Goal: Transaction & Acquisition: Purchase product/service

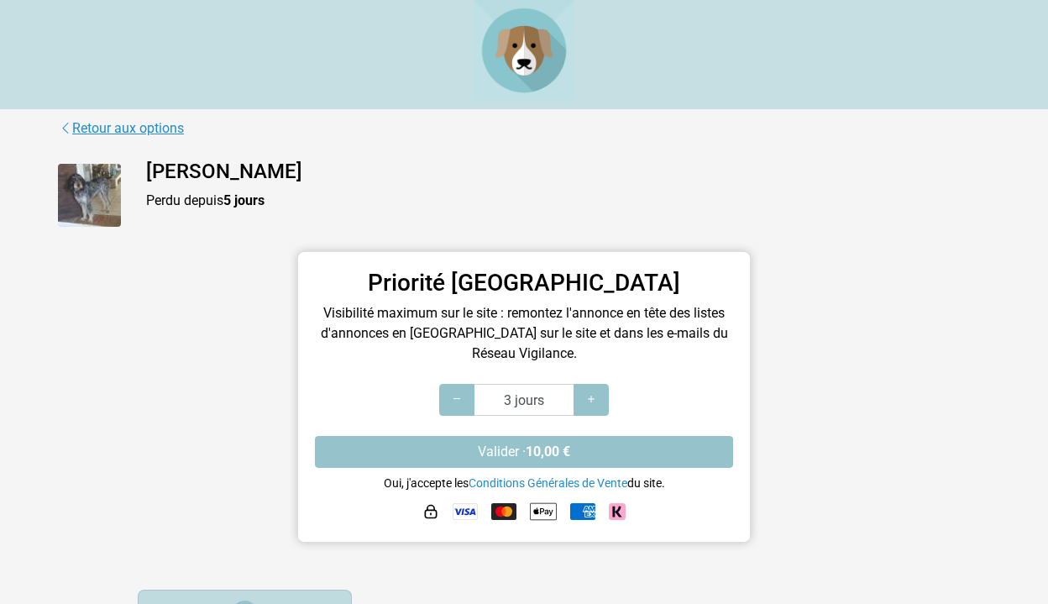
click at [118, 125] on link "Retour aux options" at bounding box center [121, 129] width 127 height 22
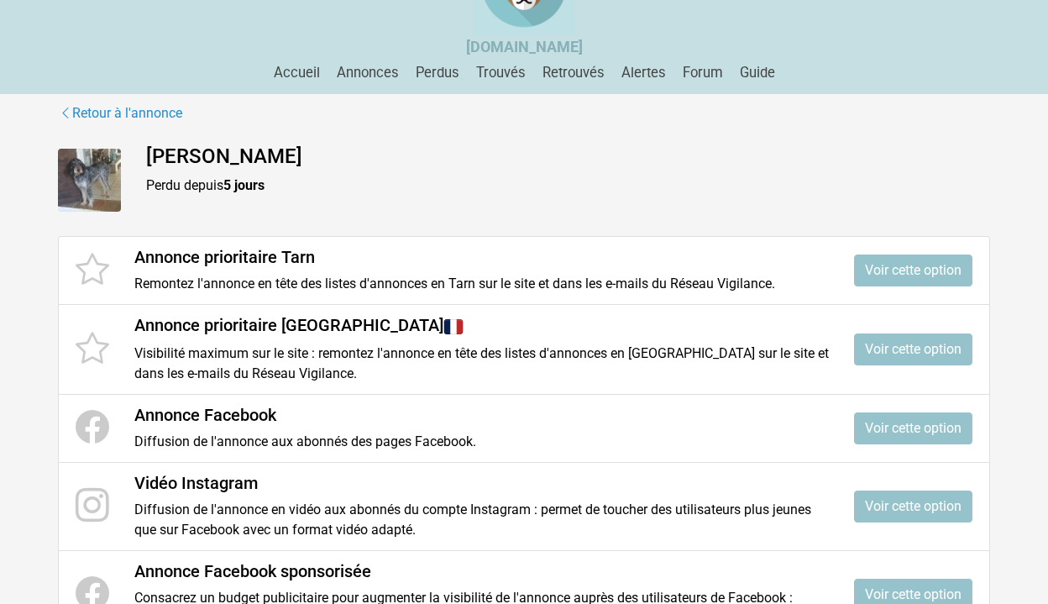
scroll to position [108, 0]
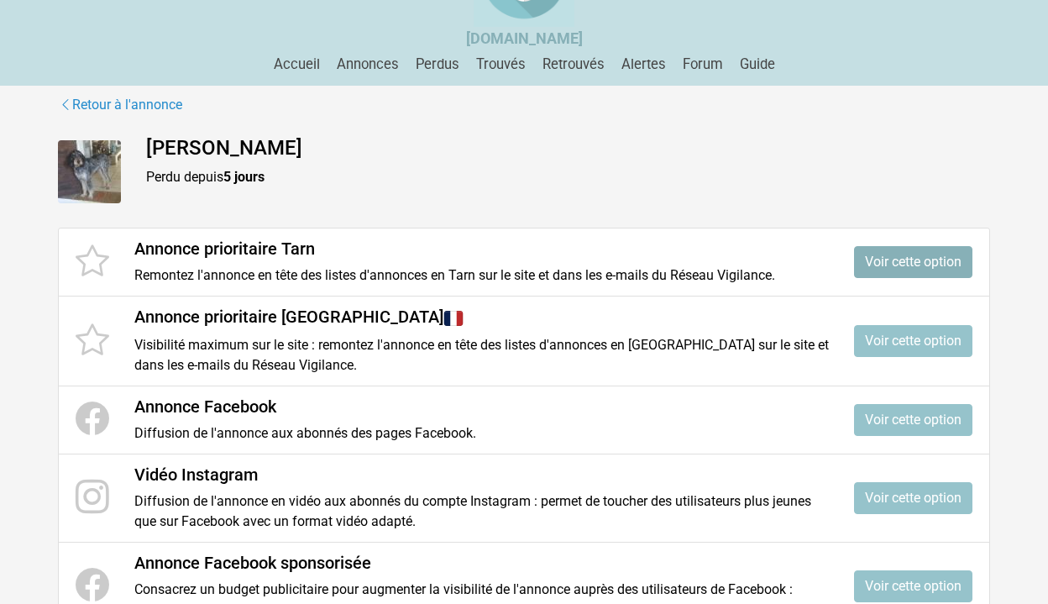
click at [918, 256] on link "Voir cette option" at bounding box center [913, 262] width 118 height 32
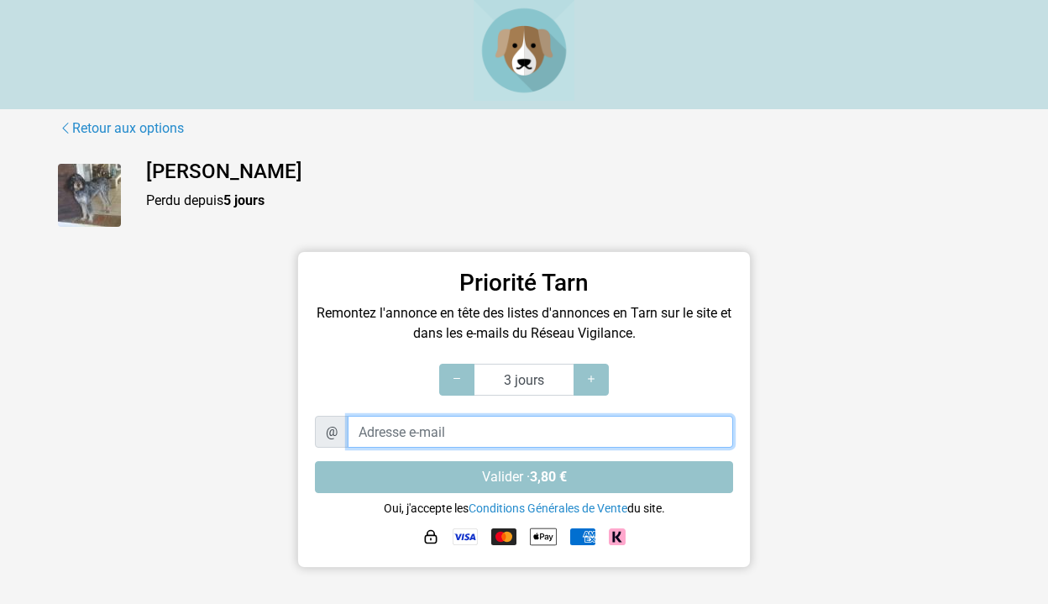
click at [362, 432] on input "Adresse e-mail" at bounding box center [541, 432] width 386 height 32
type input "maxvigon@g"
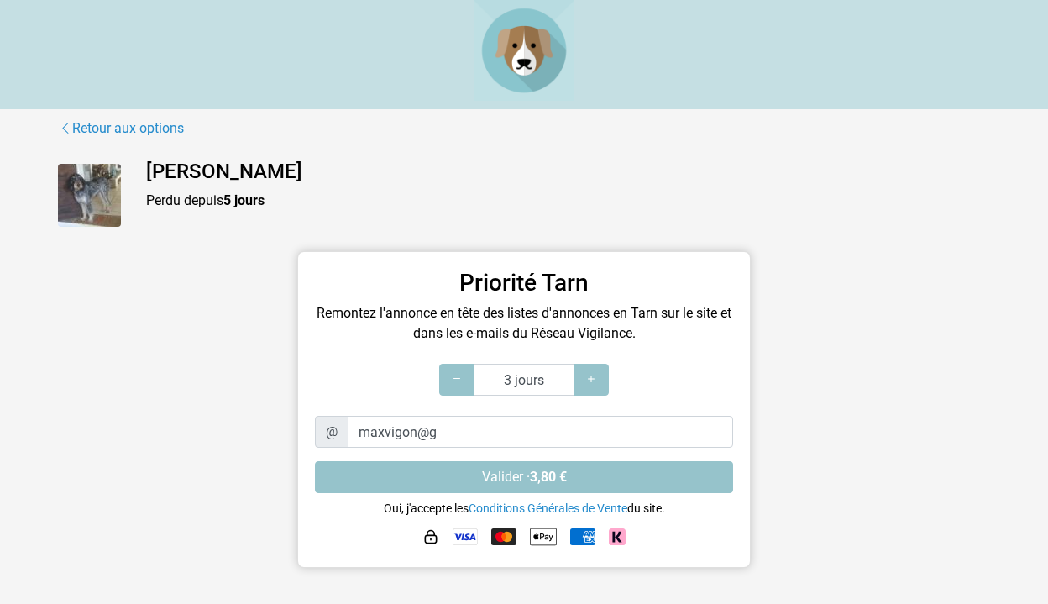
click at [138, 127] on link "Retour aux options" at bounding box center [121, 129] width 127 height 22
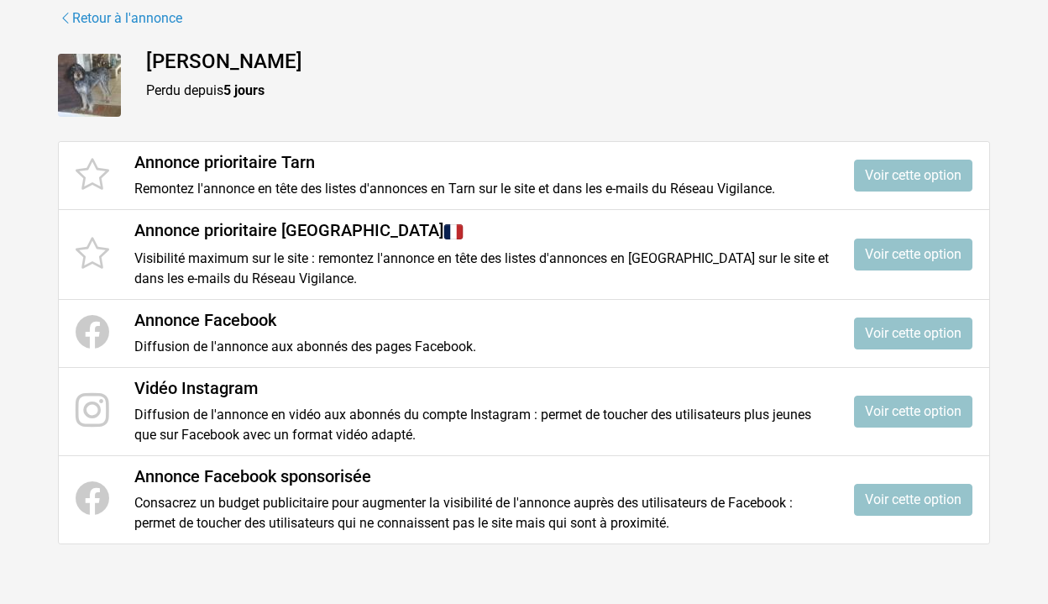
scroll to position [196, 0]
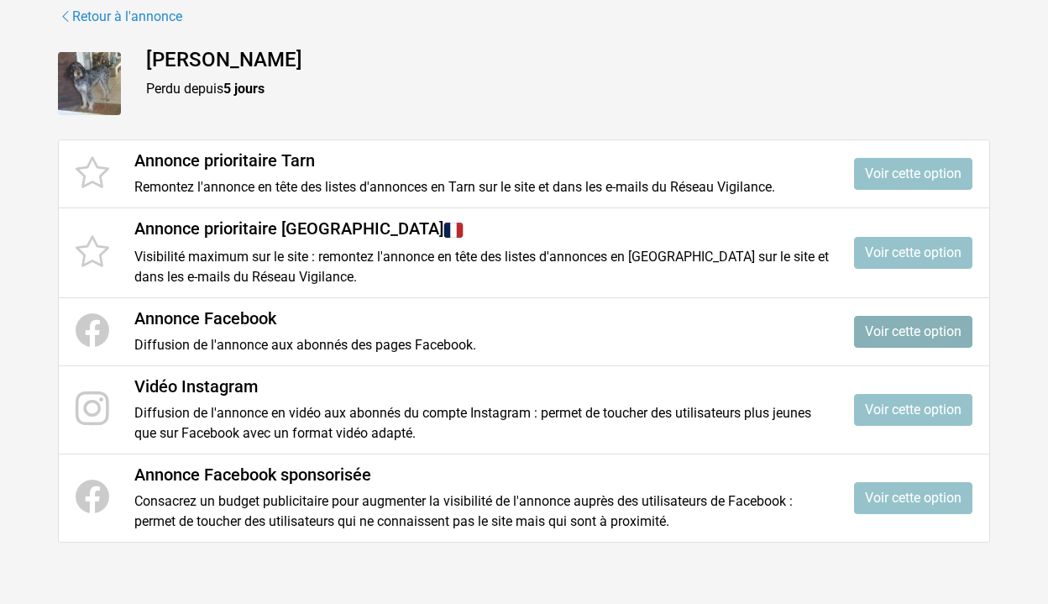
click at [882, 328] on link "Voir cette option" at bounding box center [913, 332] width 118 height 32
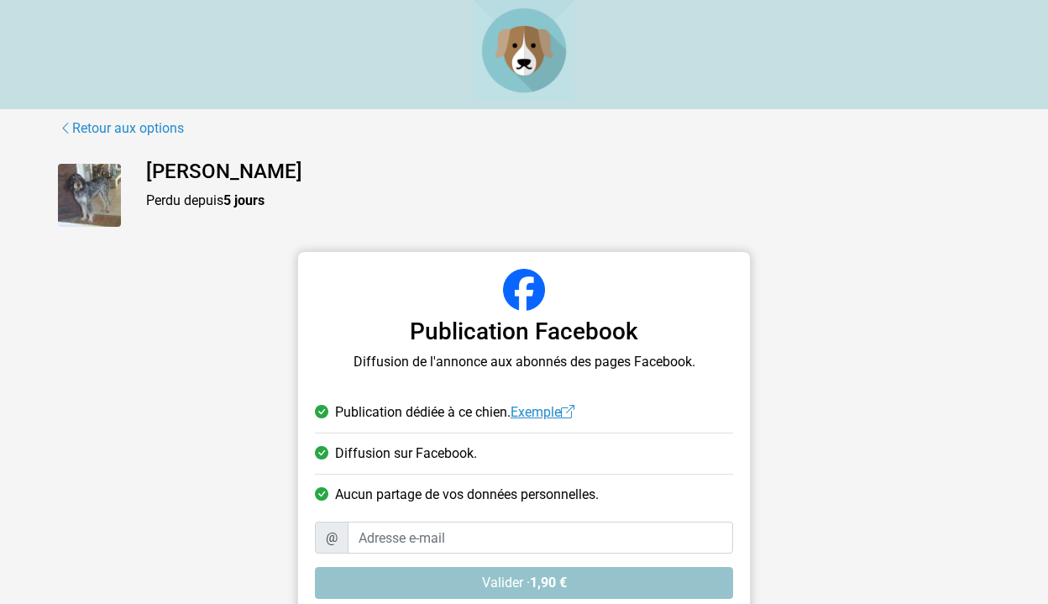
click at [575, 411] on span at bounding box center [567, 412] width 13 height 16
click at [165, 127] on link "Retour aux options" at bounding box center [121, 129] width 127 height 22
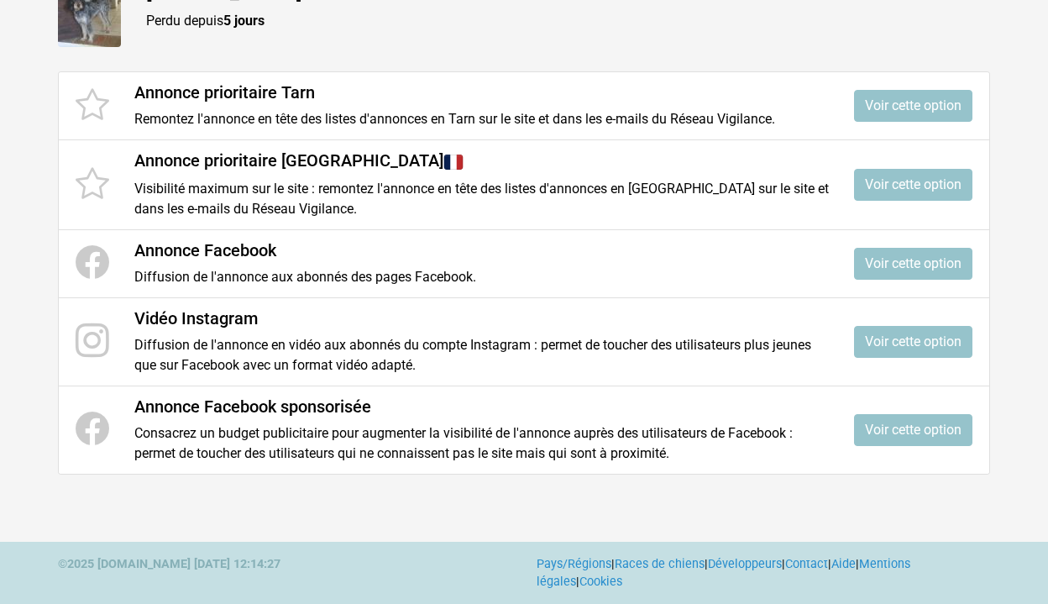
scroll to position [263, 0]
click at [875, 337] on link "Voir cette option" at bounding box center [913, 343] width 118 height 32
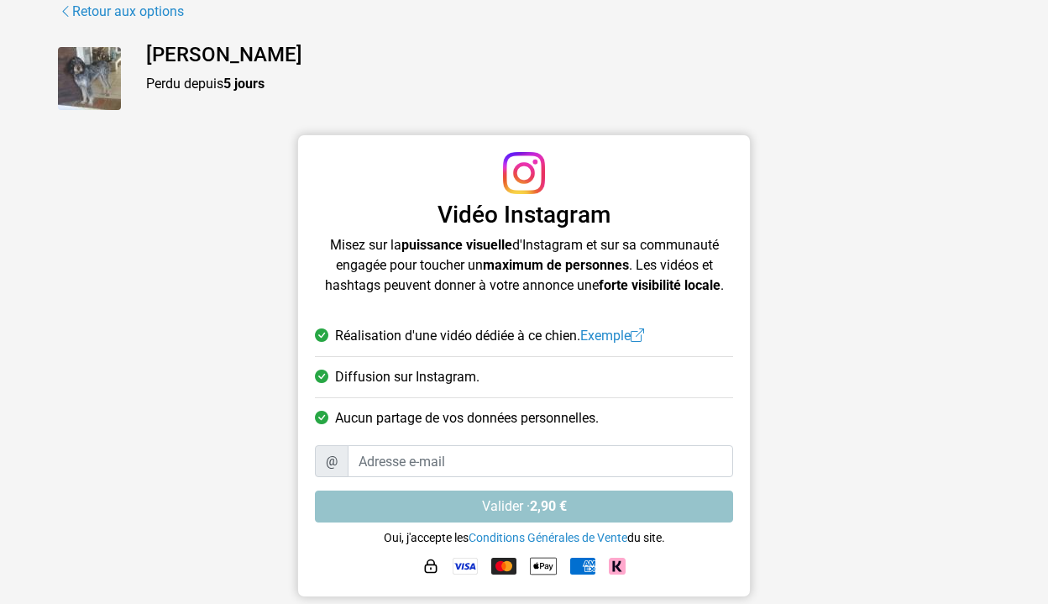
scroll to position [116, 0]
click at [165, 13] on link "Retour aux options" at bounding box center [121, 13] width 127 height 22
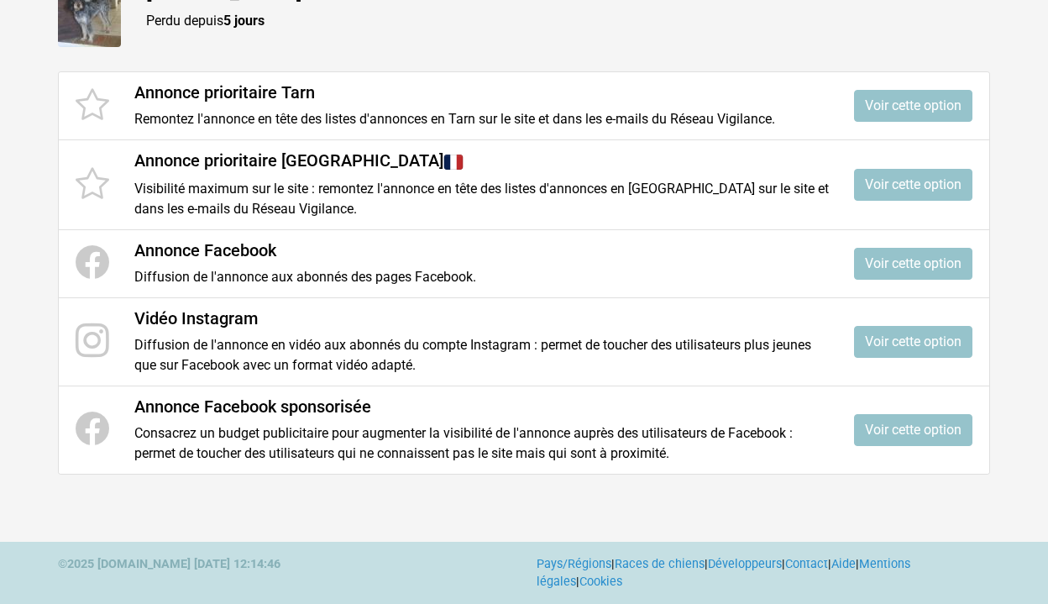
scroll to position [263, 0]
click at [893, 428] on link "Voir cette option" at bounding box center [913, 431] width 118 height 32
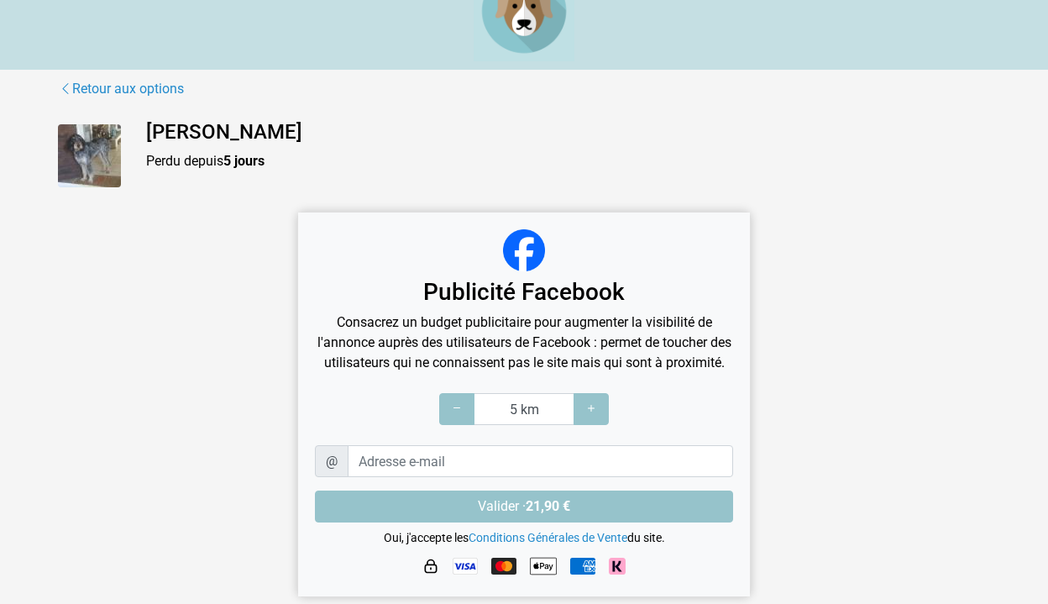
scroll to position [59, 0]
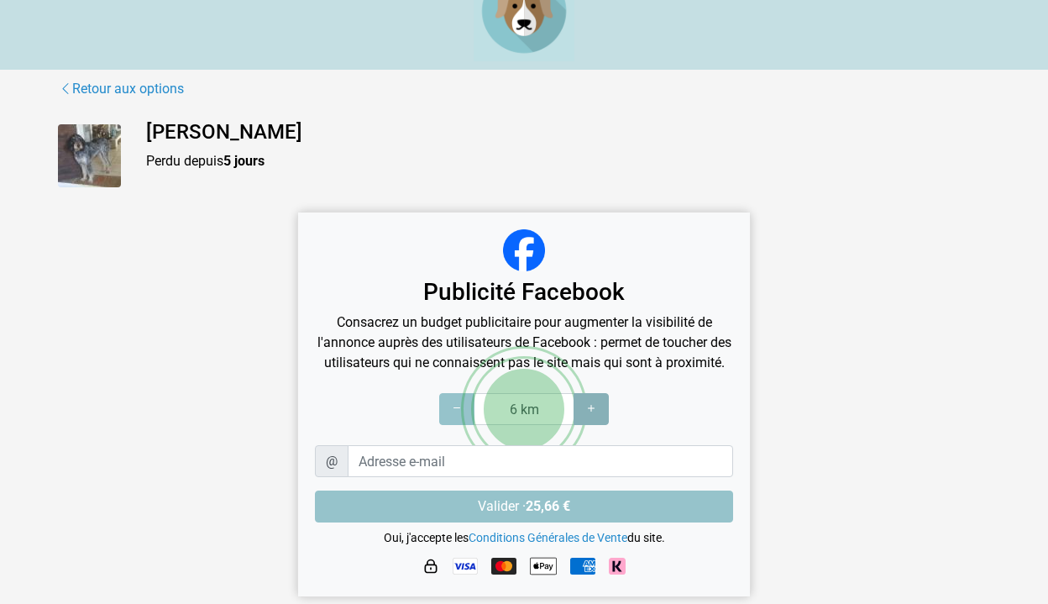
click at [593, 408] on icon at bounding box center [591, 409] width 13 height 16
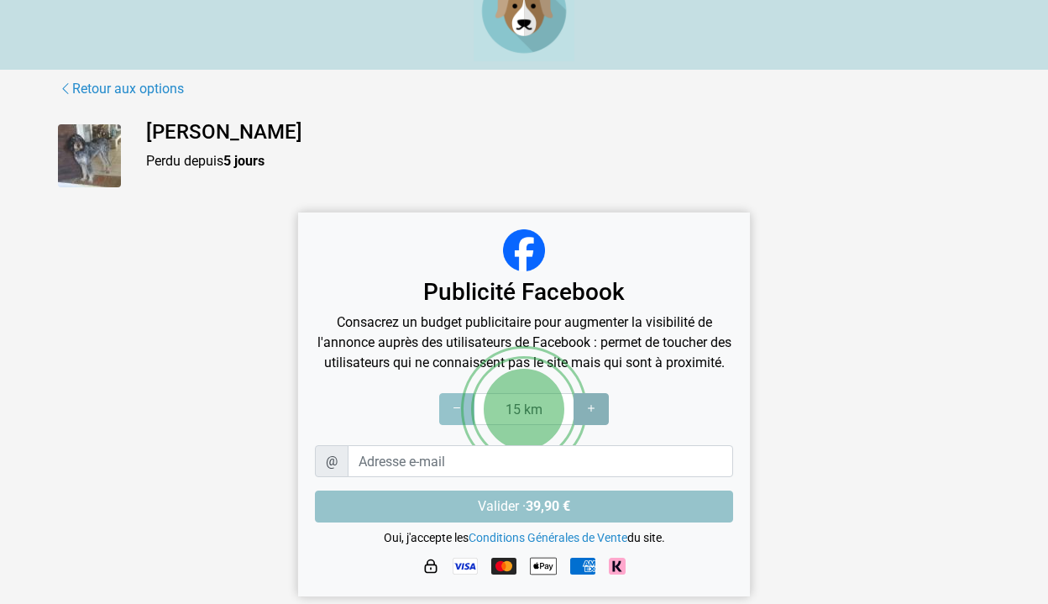
click at [593, 408] on icon at bounding box center [591, 409] width 13 height 16
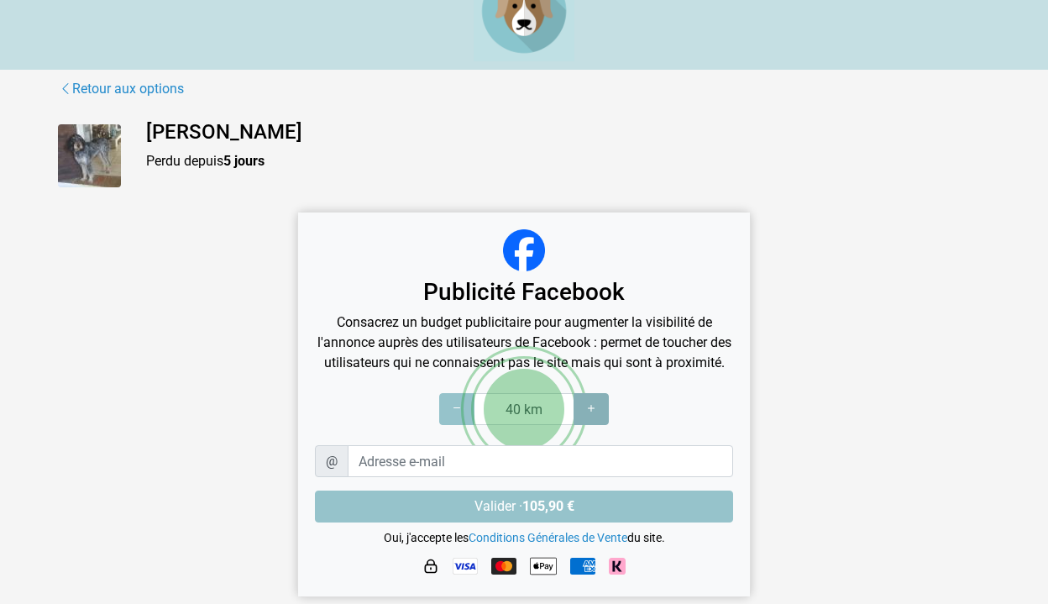
click at [593, 408] on icon at bounding box center [591, 409] width 13 height 16
type input "45 km"
click at [593, 408] on icon at bounding box center [591, 409] width 13 height 16
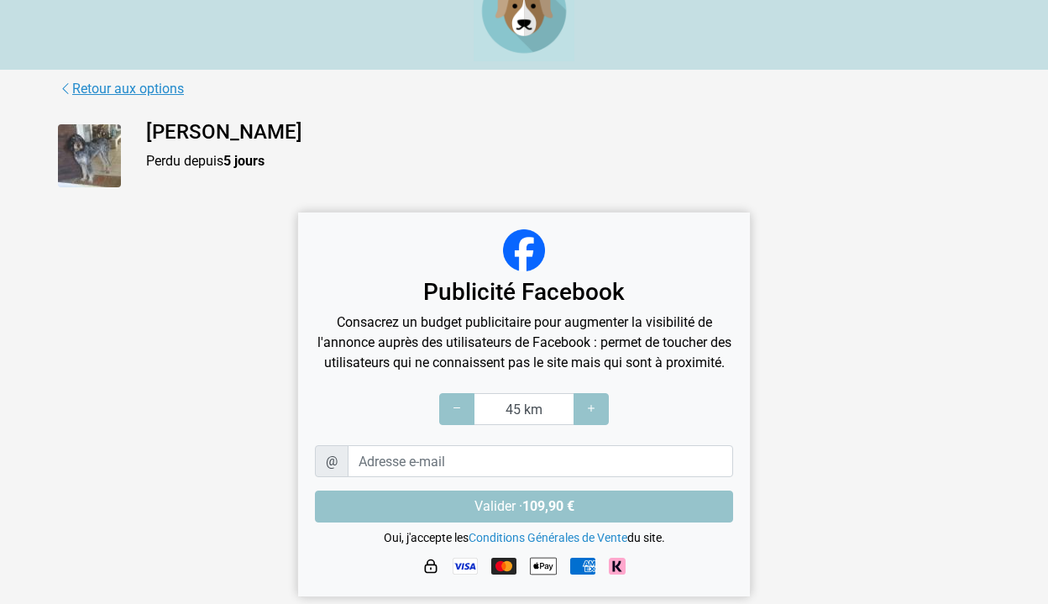
click at [111, 78] on link "Retour aux options" at bounding box center [121, 89] width 127 height 22
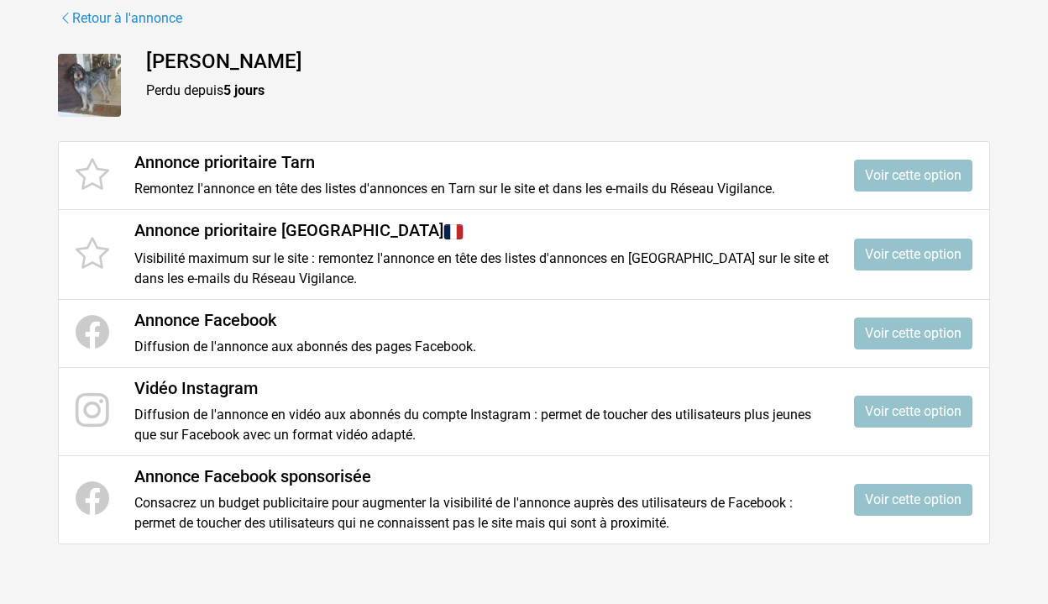
scroll to position [199, 0]
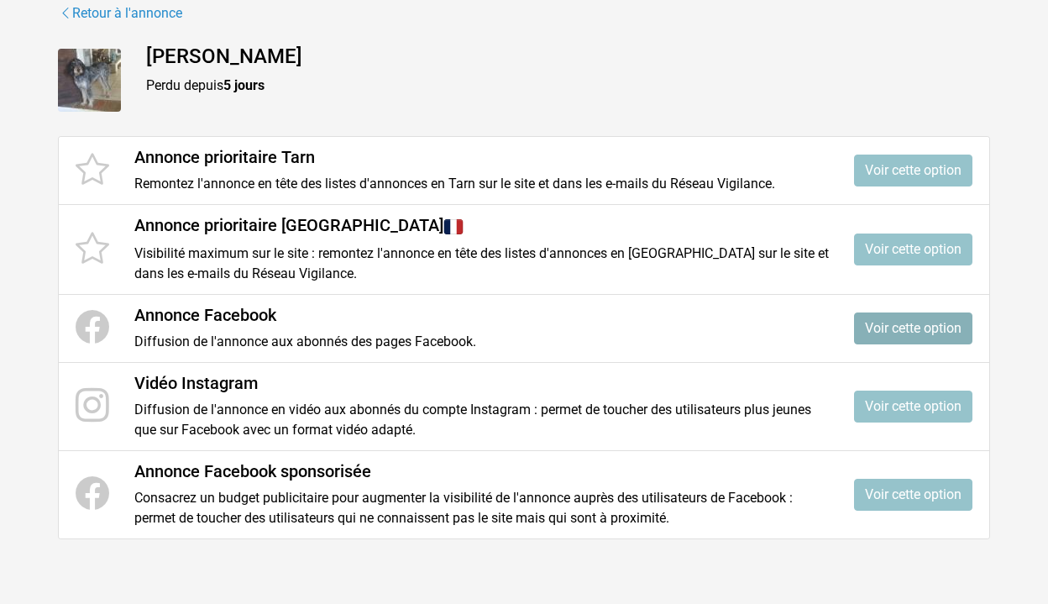
click at [916, 323] on link "Voir cette option" at bounding box center [913, 328] width 118 height 32
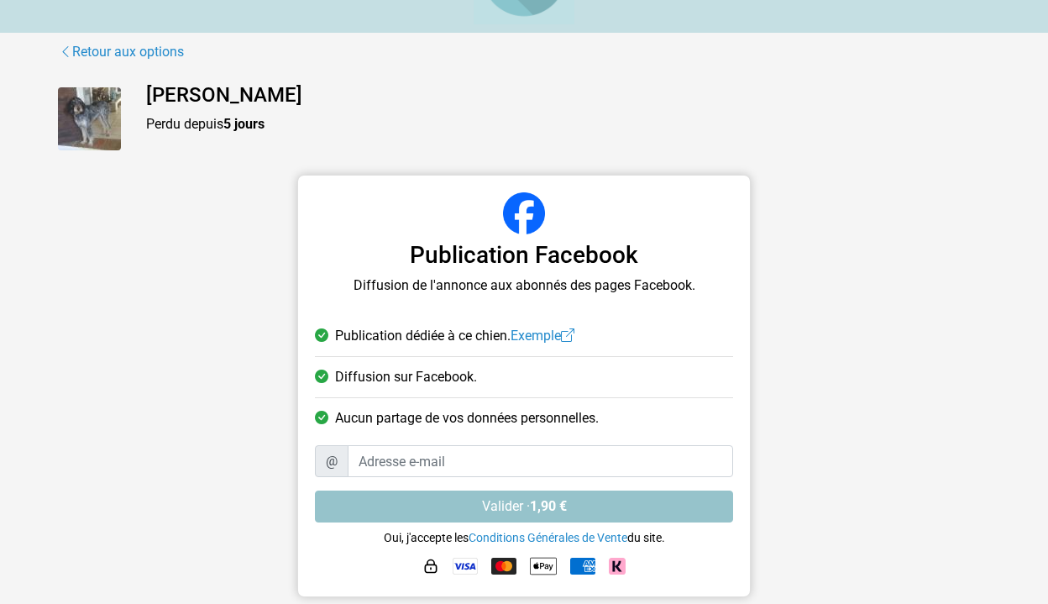
scroll to position [76, 0]
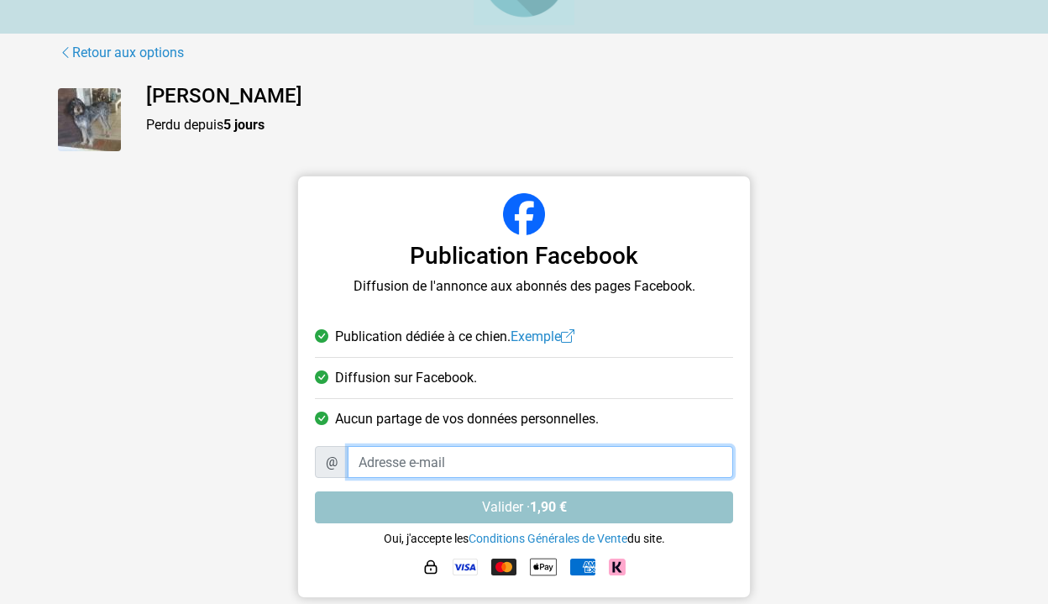
click at [359, 462] on input "Adresse e-mail" at bounding box center [541, 462] width 386 height 32
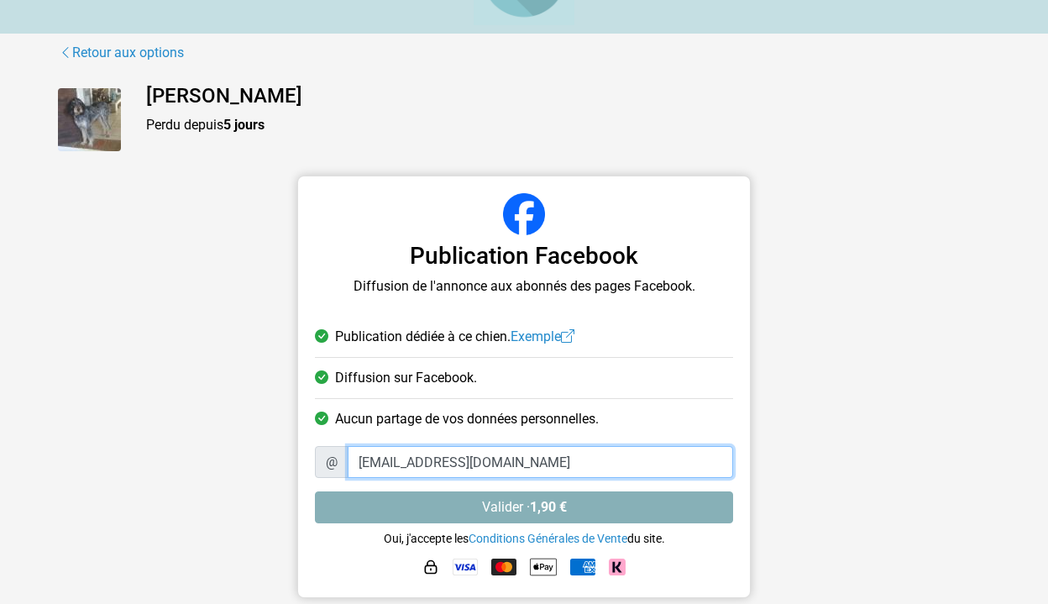
type input "maxvigon@gmail.com"
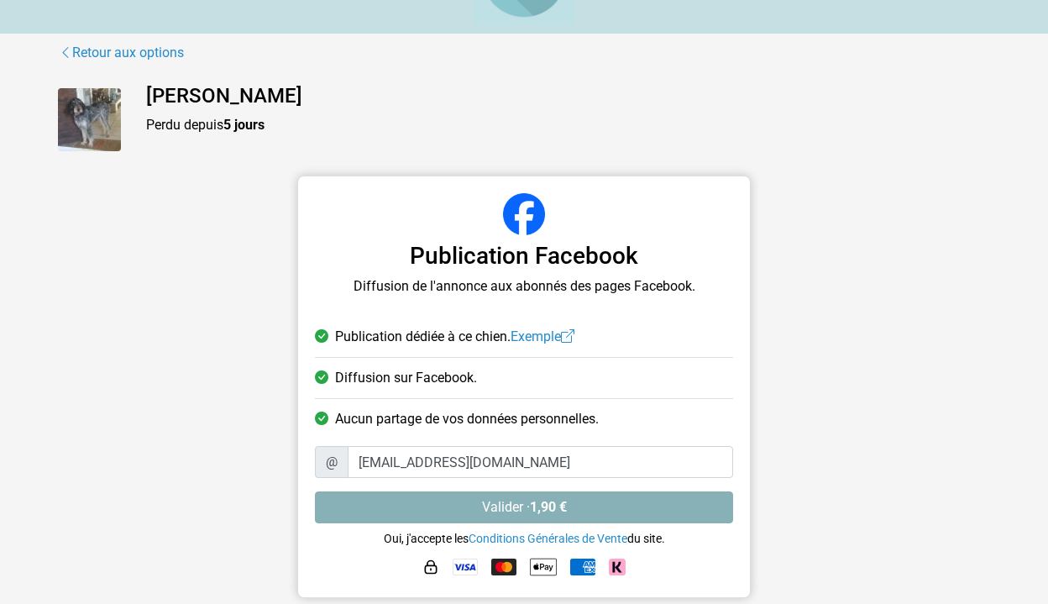
click at [524, 501] on button "Valider · 1,90 €" at bounding box center [524, 507] width 418 height 32
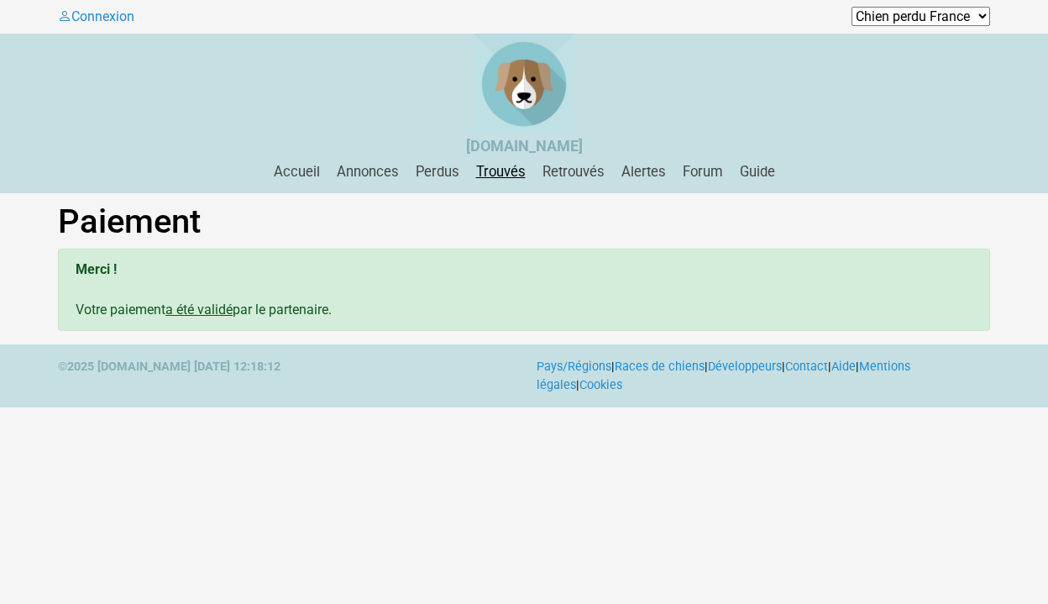
click at [501, 170] on link "Trouvés" at bounding box center [501, 172] width 63 height 16
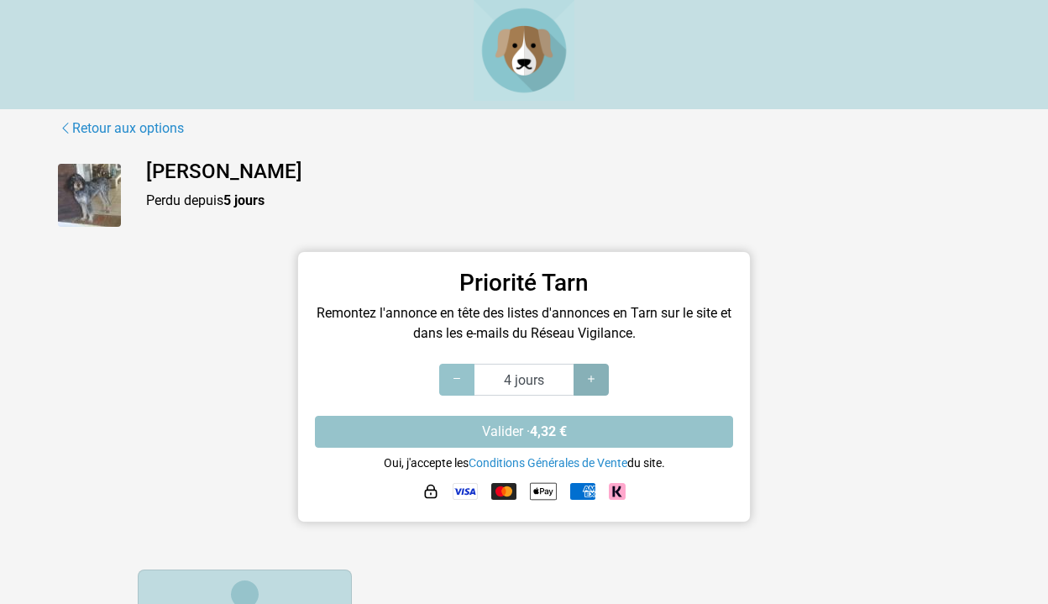
click at [591, 381] on icon at bounding box center [591, 379] width 13 height 16
click at [454, 376] on icon at bounding box center [456, 379] width 13 height 16
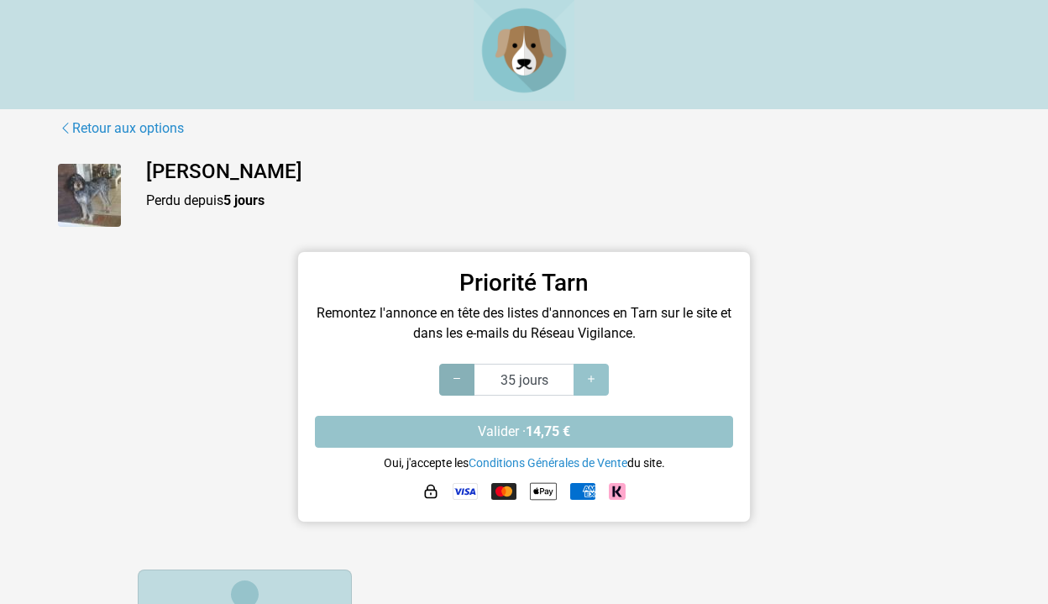
click at [454, 376] on icon at bounding box center [456, 379] width 13 height 16
click at [457, 377] on icon at bounding box center [456, 379] width 13 height 16
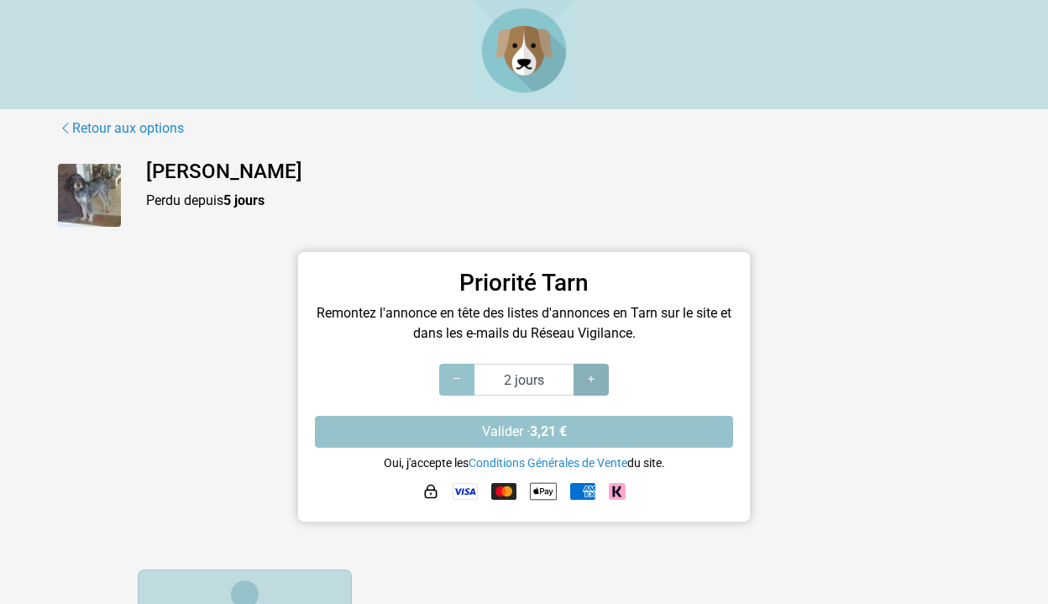
click at [591, 376] on icon at bounding box center [591, 379] width 13 height 16
click at [591, 375] on icon at bounding box center [591, 379] width 13 height 16
type input "6 jours"
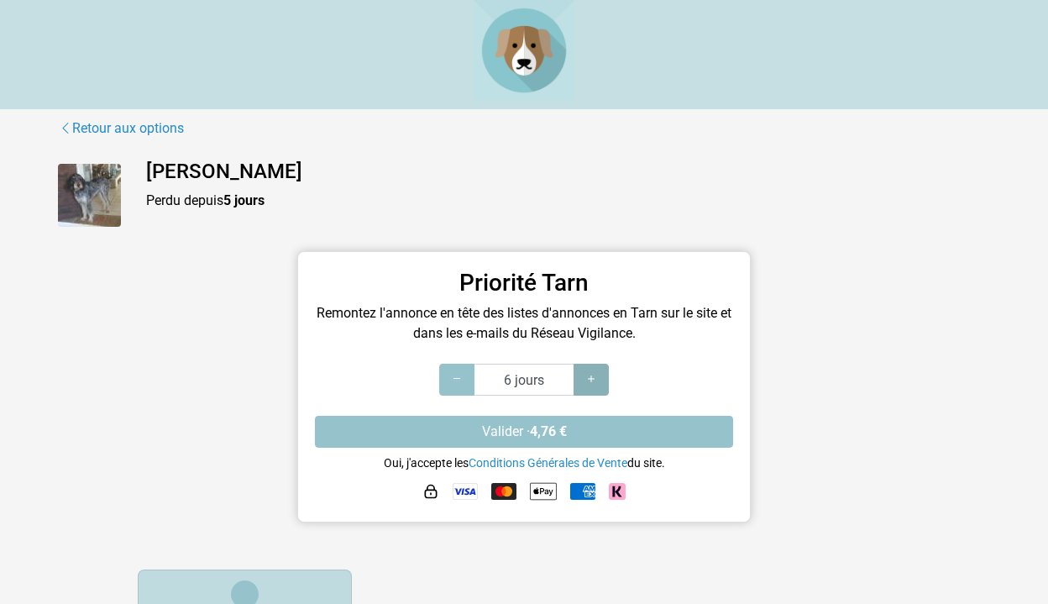
click at [591, 377] on icon at bounding box center [591, 379] width 13 height 16
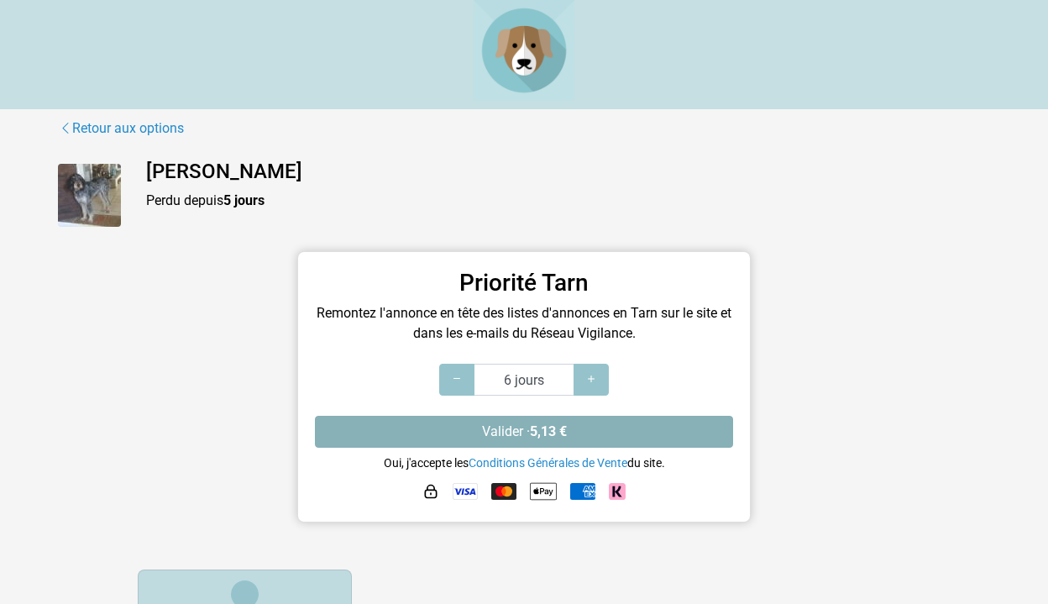
click at [549, 428] on strong "5,13 €" at bounding box center [548, 431] width 37 height 16
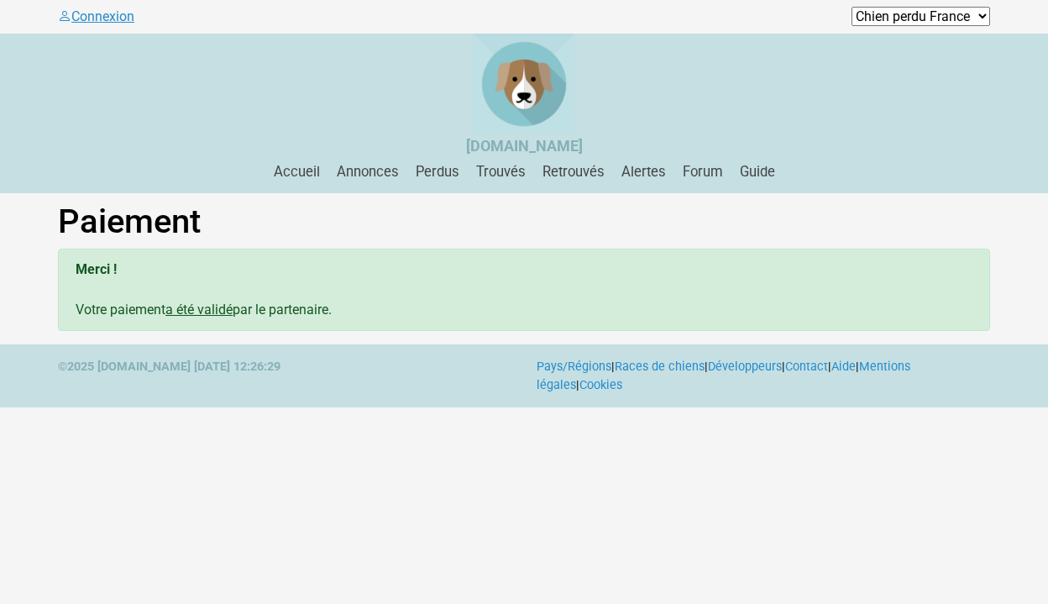
click at [108, 16] on link "Connexion" at bounding box center [96, 16] width 76 height 16
